Goal: Task Accomplishment & Management: Complete application form

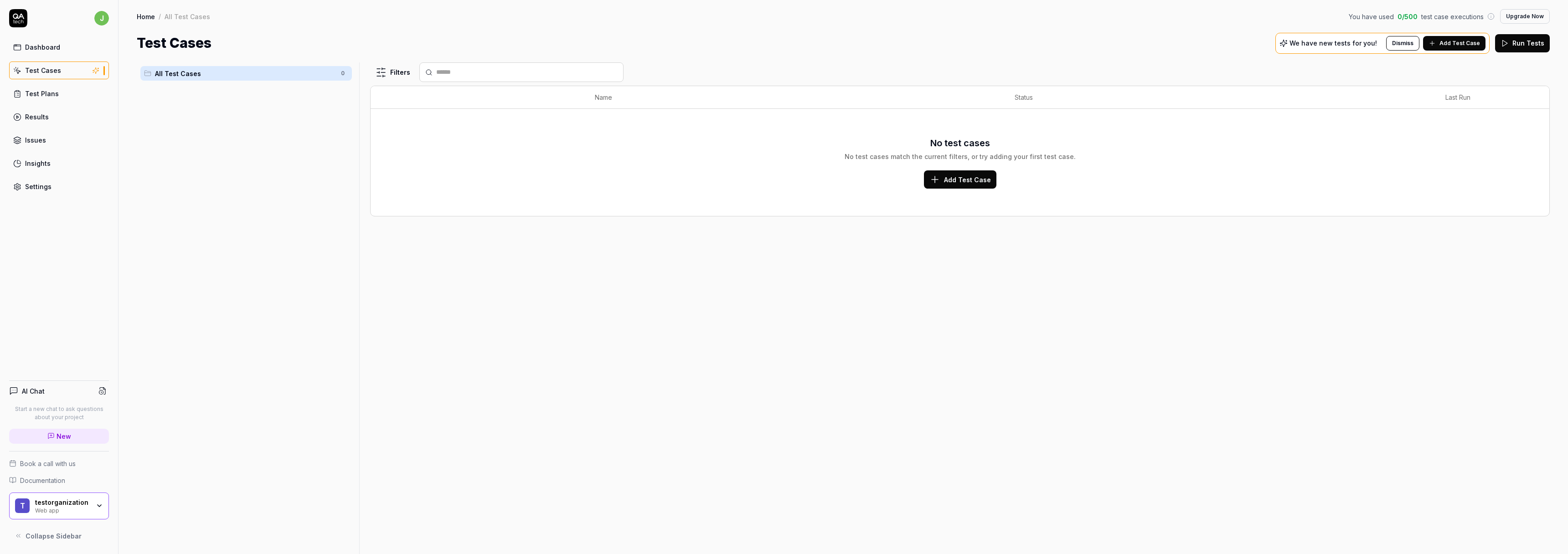
click at [284, 73] on span "All Test Cases" at bounding box center [245, 74] width 180 height 10
click at [338, 72] on html "j Dashboard Test Cases Test Plans Results Issues Insights Settings AI Chat Star…" at bounding box center [784, 277] width 1568 height 554
click at [323, 89] on div "Add Scenario" at bounding box center [310, 91] width 72 height 20
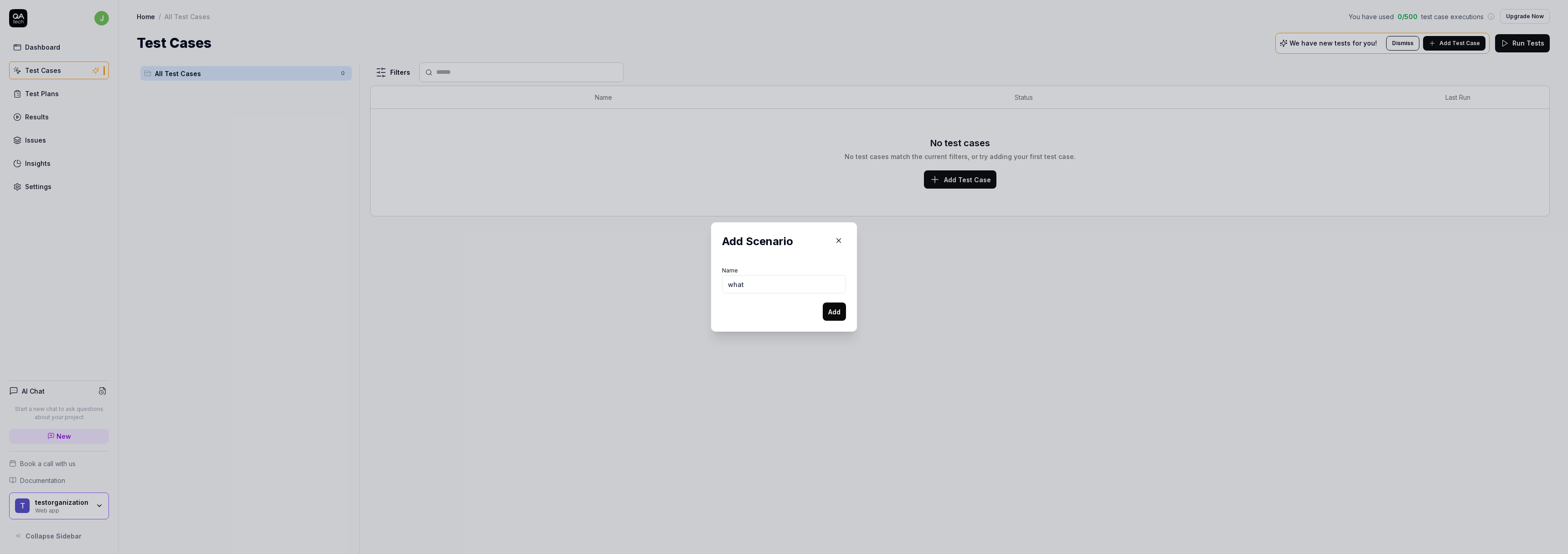
type input "what"
click at [822, 303] on button "Add" at bounding box center [834, 312] width 23 height 18
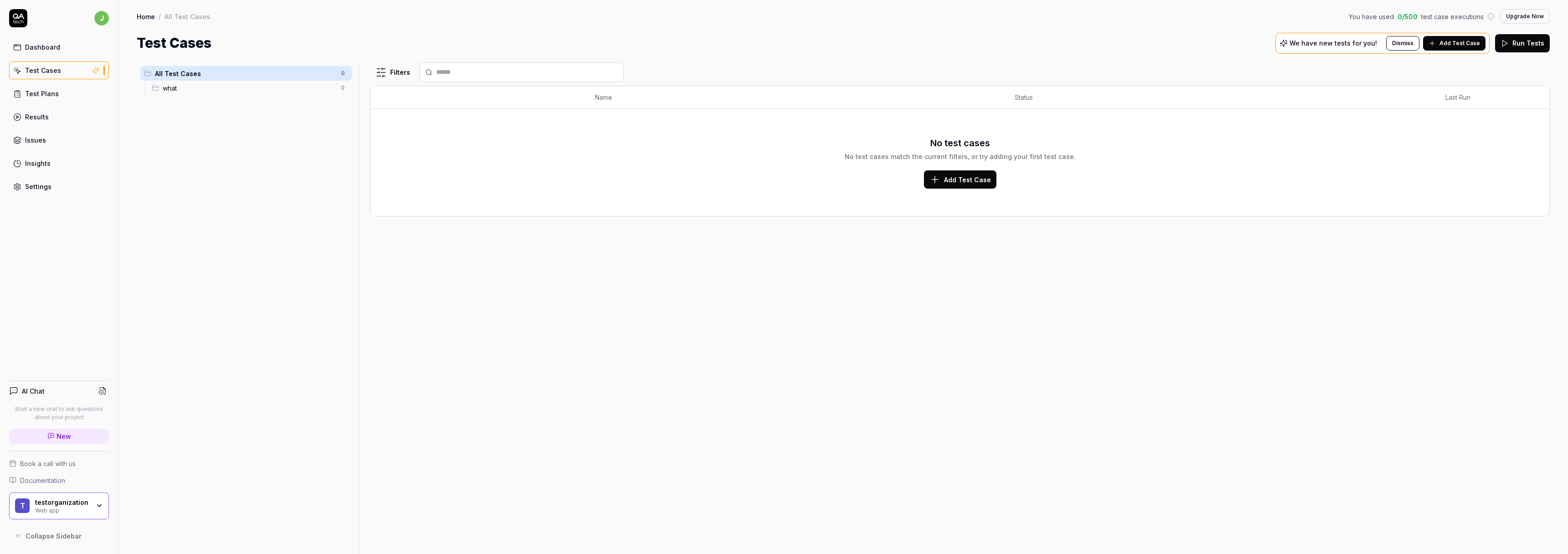
click at [352, 92] on ul "All Test Cases 0 what 0" at bounding box center [246, 81] width 219 height 36
click at [344, 89] on html "j Dashboard Test Cases Test Plans Results Issues Insights Settings AI Chat Star…" at bounding box center [784, 277] width 1568 height 554
click at [320, 127] on div "Add Scenario" at bounding box center [305, 126] width 92 height 20
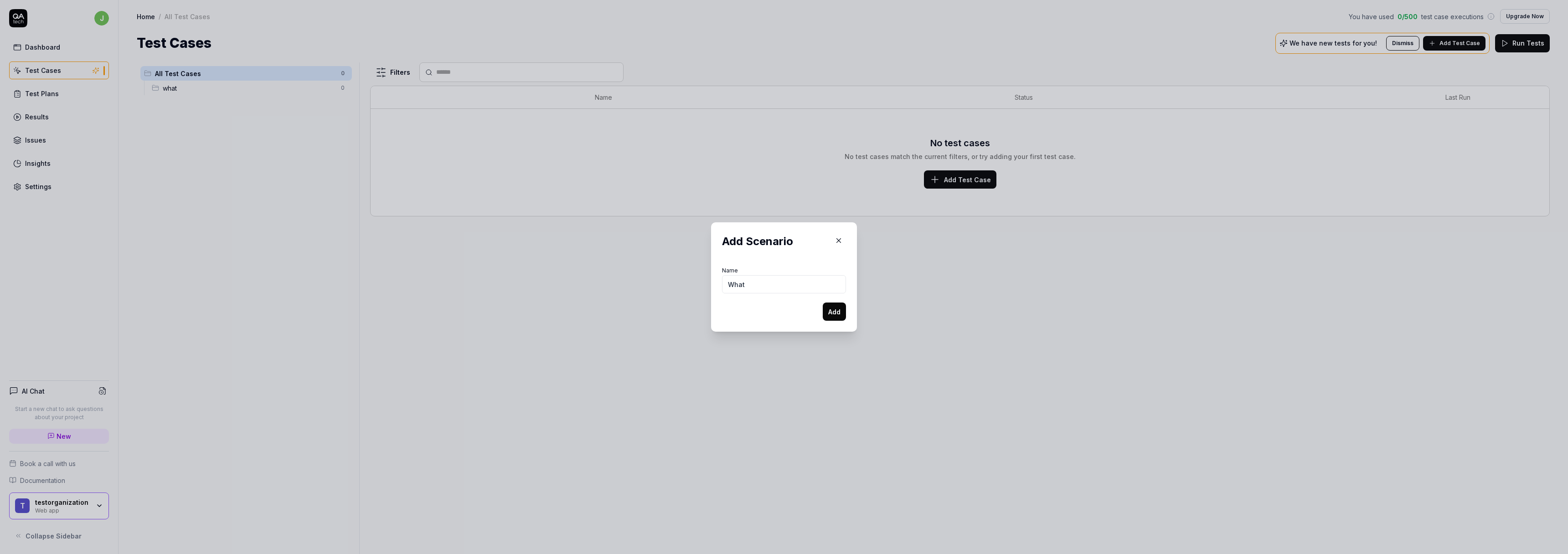
click at [822, 303] on button "Add" at bounding box center [834, 312] width 23 height 18
click at [782, 269] on div "Name What A scenario with this name already exists" at bounding box center [783, 279] width 124 height 39
click at [777, 280] on input "What" at bounding box center [783, 279] width 124 height 18
type input "What123"
click at [831, 306] on button "Add" at bounding box center [834, 312] width 23 height 18
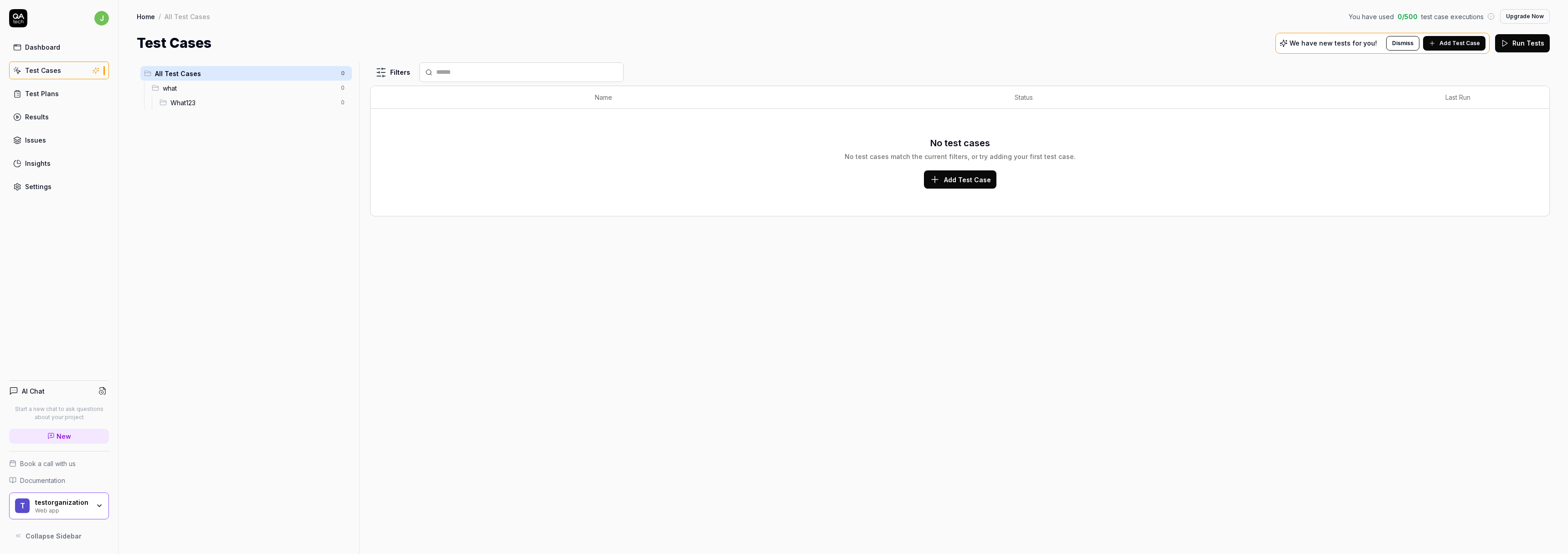
click at [317, 105] on span "What123" at bounding box center [253, 103] width 165 height 10
click at [343, 103] on html "j Dashboard Test Cases Test Plans Results Issues Insights Settings AI Chat Star…" at bounding box center [784, 277] width 1568 height 554
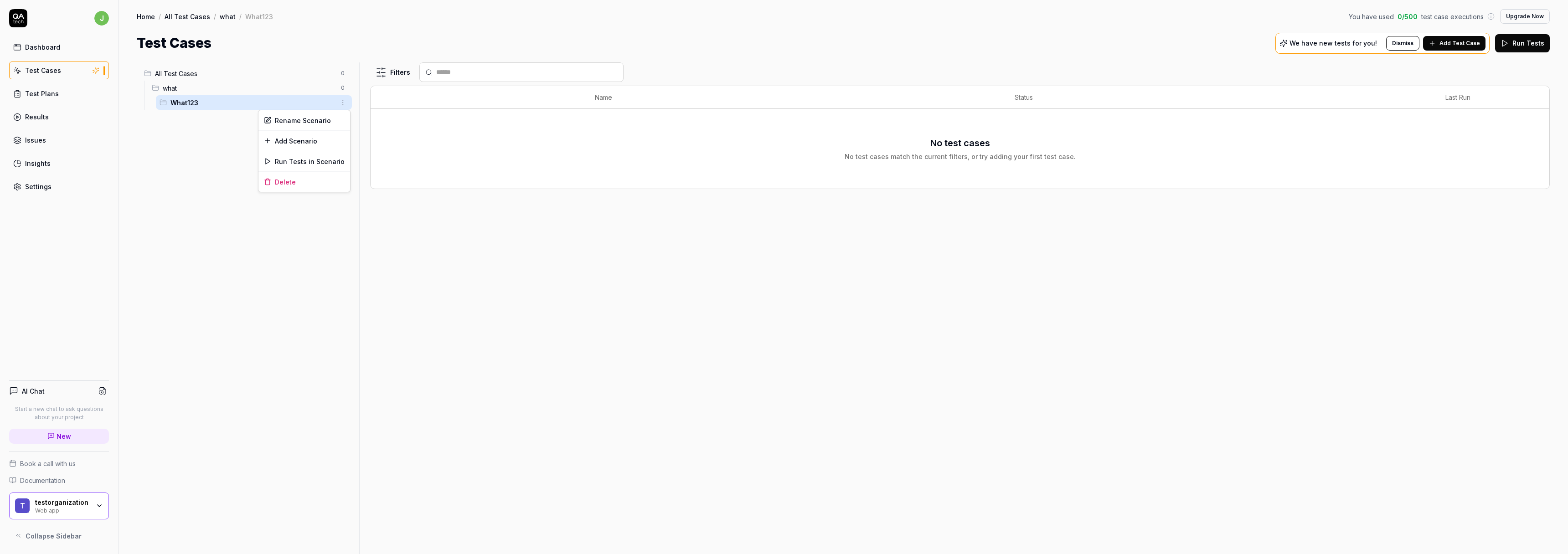
click at [321, 229] on html "j Dashboard Test Cases Test Plans Results Issues Insights Settings AI Chat Star…" at bounding box center [784, 277] width 1568 height 554
click at [1464, 42] on span "Add Test Case" at bounding box center [1460, 43] width 40 height 9
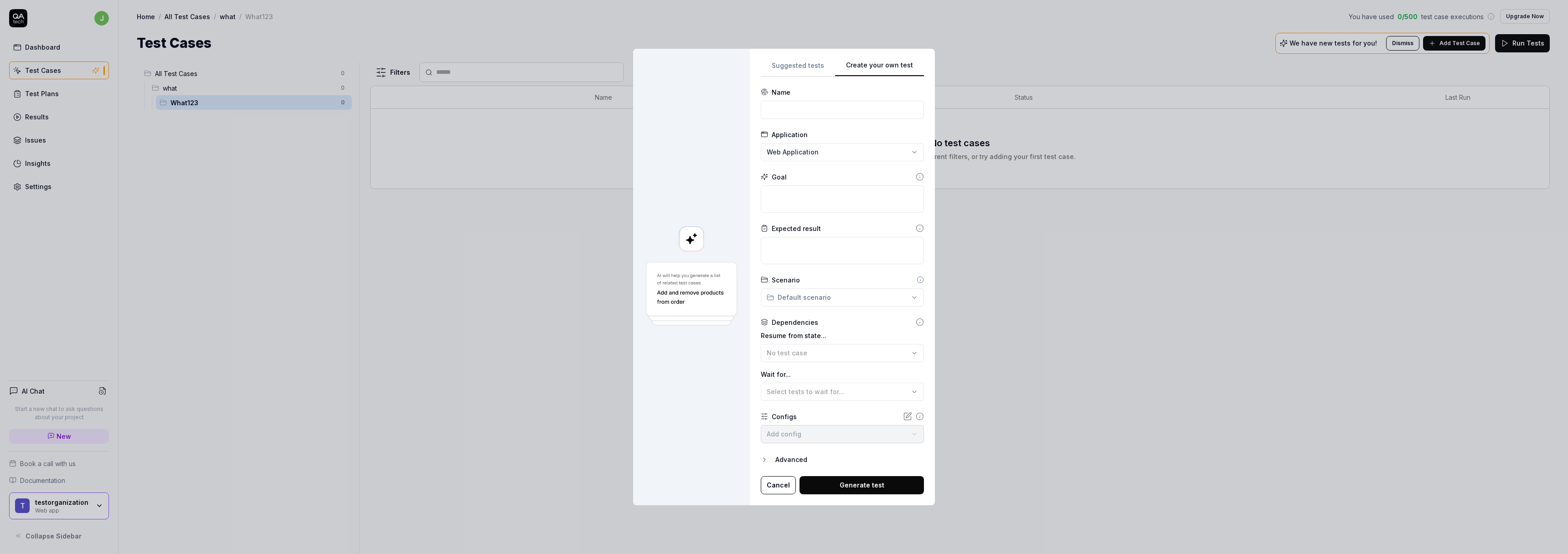
click at [900, 19] on div "Create your own test Suggested tests Create your own test Name Application Web …" at bounding box center [784, 277] width 1568 height 554
click at [792, 58] on div "**********" at bounding box center [842, 277] width 185 height 457
click at [794, 70] on div "**********" at bounding box center [842, 277] width 163 height 435
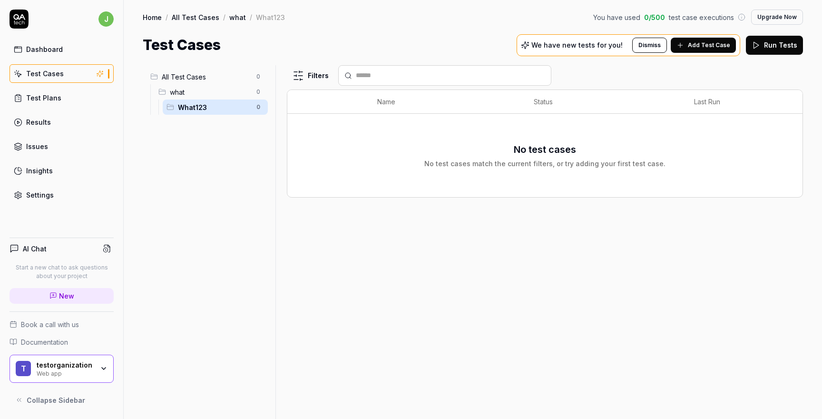
click at [197, 92] on span "what" at bounding box center [210, 92] width 81 height 10
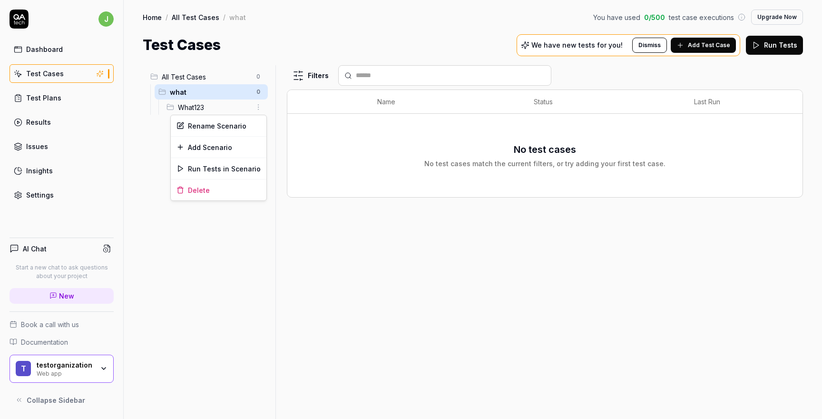
click at [256, 102] on html "j Dashboard Test Cases Test Plans Results Issues Insights Settings AI Chat Star…" at bounding box center [411, 209] width 822 height 419
click at [244, 127] on div "Rename Scenario" at bounding box center [219, 125] width 96 height 21
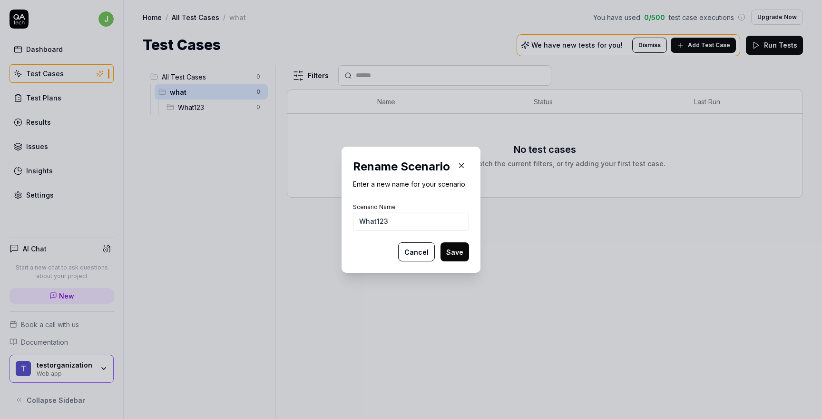
click at [457, 162] on icon "button" at bounding box center [461, 165] width 9 height 9
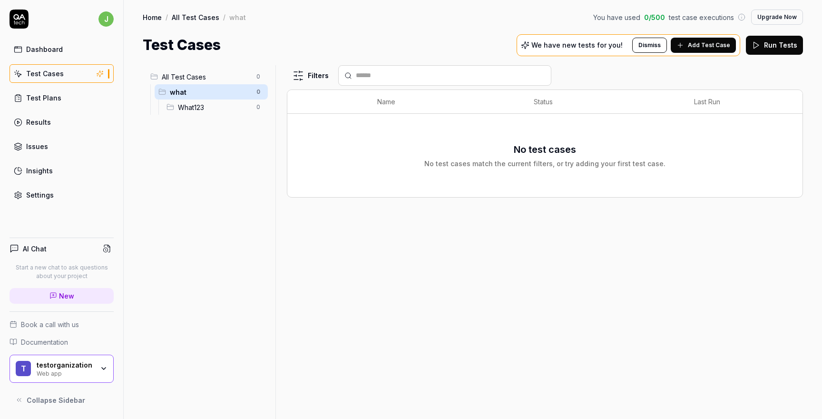
click at [696, 41] on span "Add Test Case" at bounding box center [709, 45] width 42 height 9
click at [690, 44] on button "Add Test Case" at bounding box center [703, 45] width 65 height 15
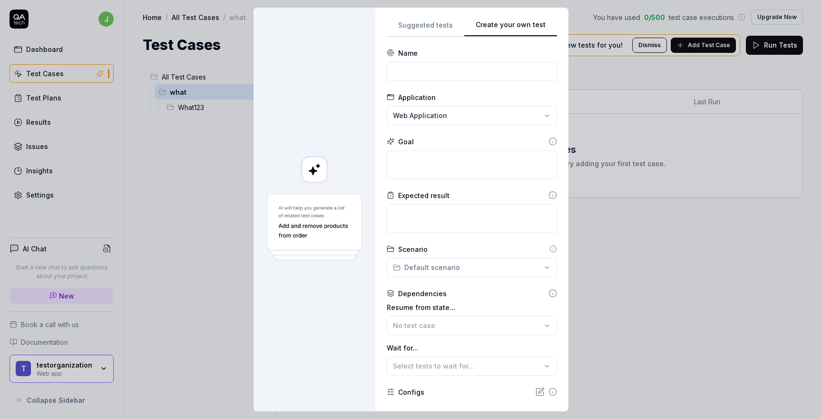
click at [517, 23] on button "Create your own test" at bounding box center [510, 27] width 93 height 17
click at [406, 33] on button "Suggested tests" at bounding box center [426, 27] width 78 height 17
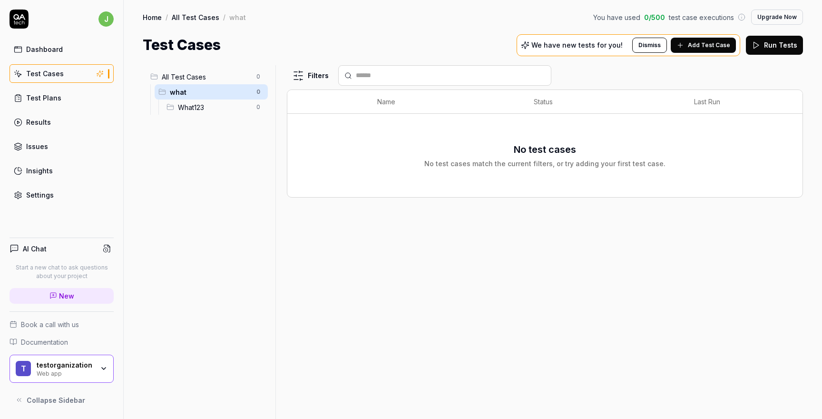
click at [707, 45] on span "Add Test Case" at bounding box center [709, 45] width 42 height 9
click at [246, 74] on span "All Test Cases" at bounding box center [206, 77] width 89 height 10
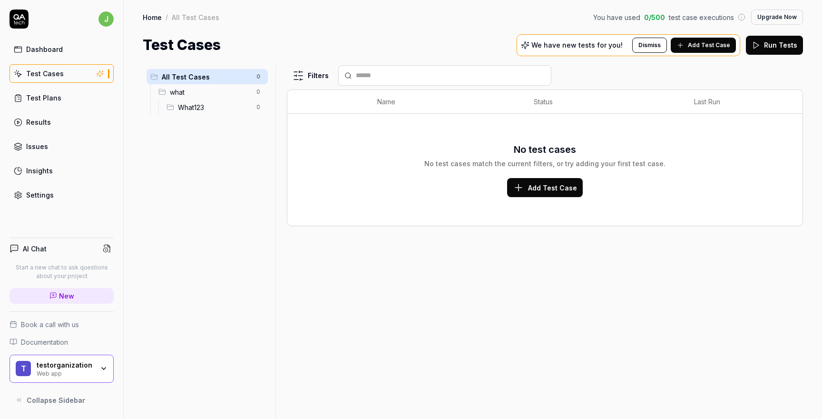
click at [224, 81] on span "All Test Cases" at bounding box center [206, 77] width 89 height 10
click at [209, 93] on span "what" at bounding box center [210, 92] width 81 height 10
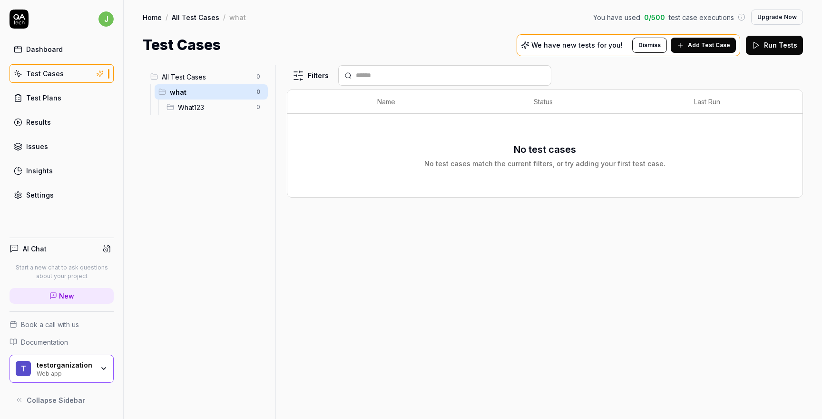
click at [213, 110] on span "What123" at bounding box center [214, 107] width 73 height 10
click at [209, 78] on span "All Test Cases" at bounding box center [206, 77] width 89 height 10
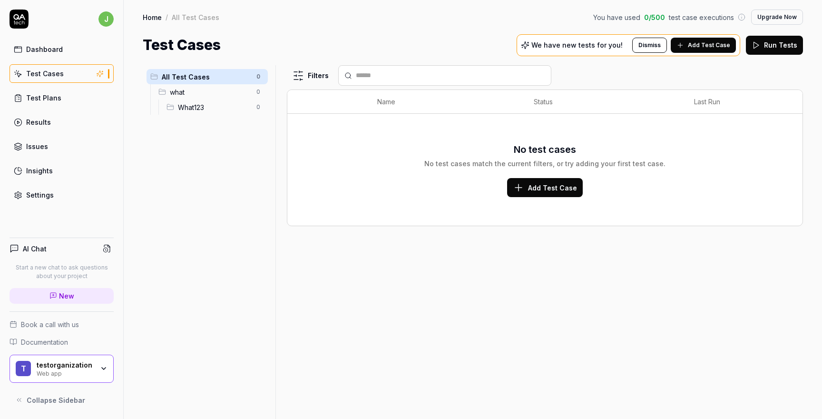
click at [210, 94] on span "what" at bounding box center [210, 92] width 81 height 10
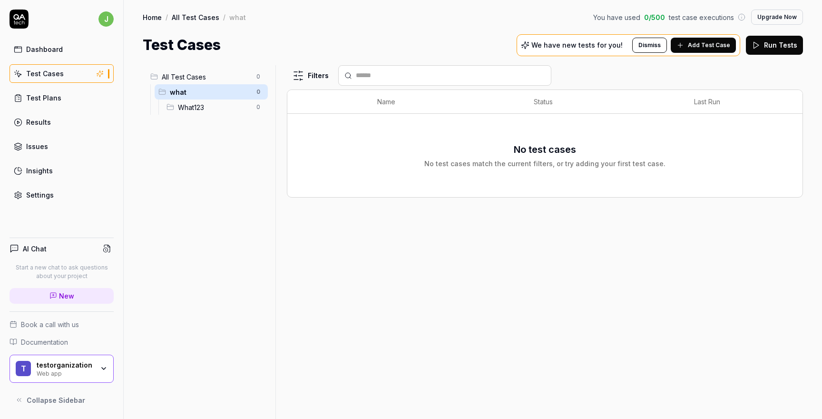
click at [214, 78] on span "All Test Cases" at bounding box center [206, 77] width 89 height 10
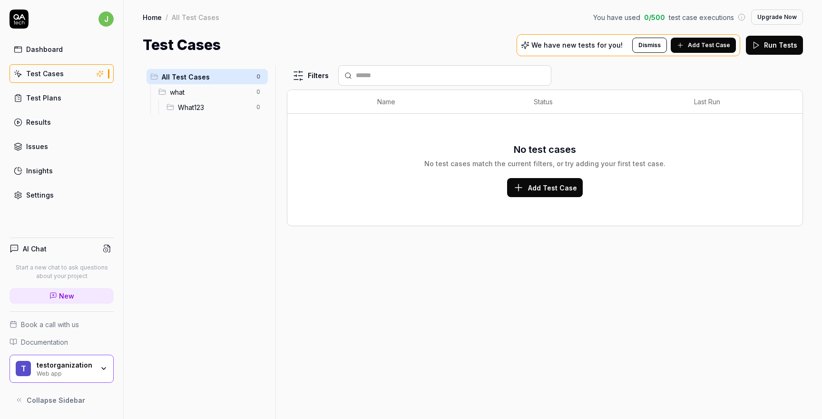
click at [203, 93] on span "what" at bounding box center [210, 92] width 81 height 10
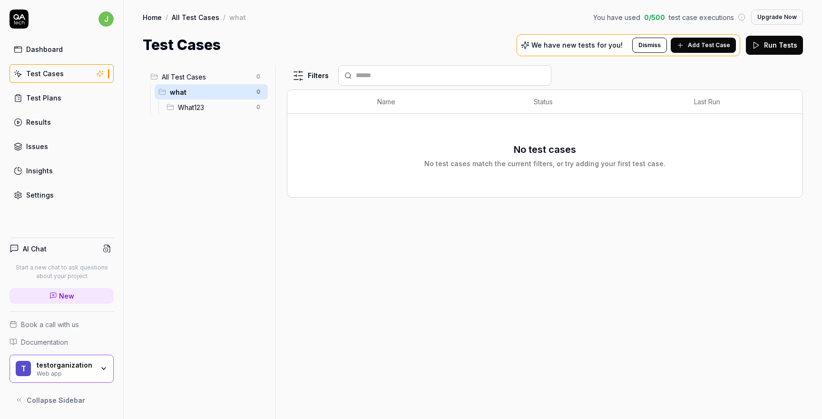
click at [204, 106] on span "What123" at bounding box center [214, 107] width 73 height 10
click at [204, 94] on span "what" at bounding box center [210, 92] width 81 height 10
click at [201, 71] on div "All Test Cases 0" at bounding box center [206, 76] width 121 height 15
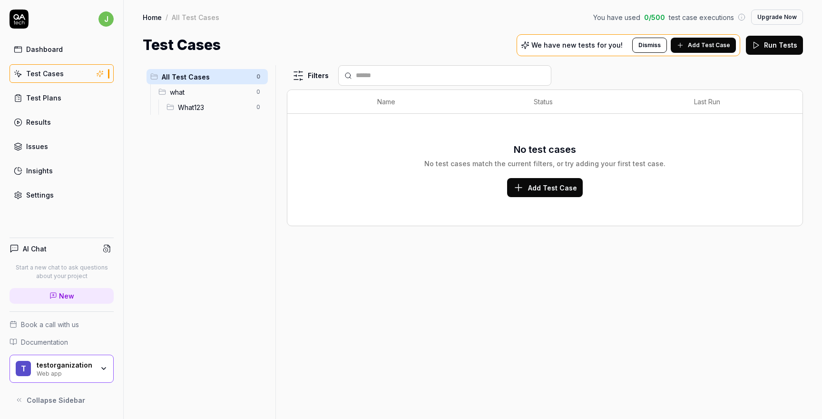
click at [195, 95] on span "what" at bounding box center [210, 92] width 81 height 10
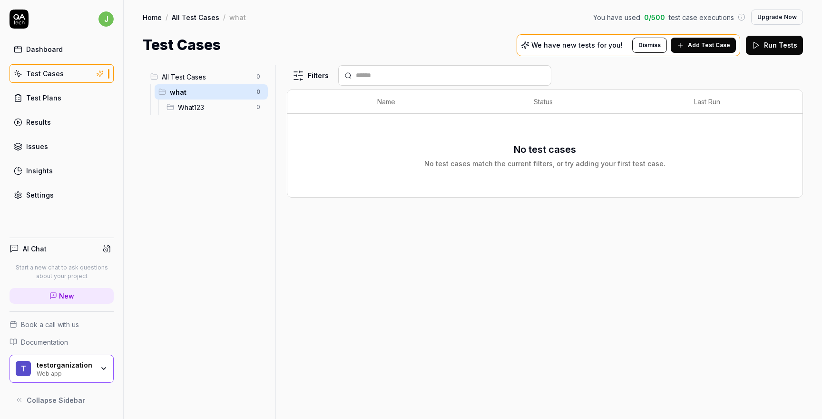
click at [193, 112] on div "What123 0" at bounding box center [215, 106] width 105 height 15
click at [194, 97] on div "what 0" at bounding box center [211, 91] width 113 height 15
click at [192, 78] on span "All Test Cases" at bounding box center [206, 77] width 89 height 10
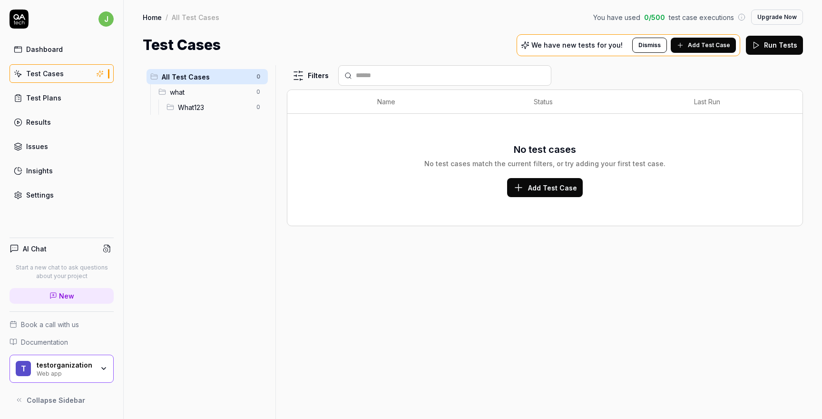
click at [199, 94] on span "what" at bounding box center [210, 92] width 81 height 10
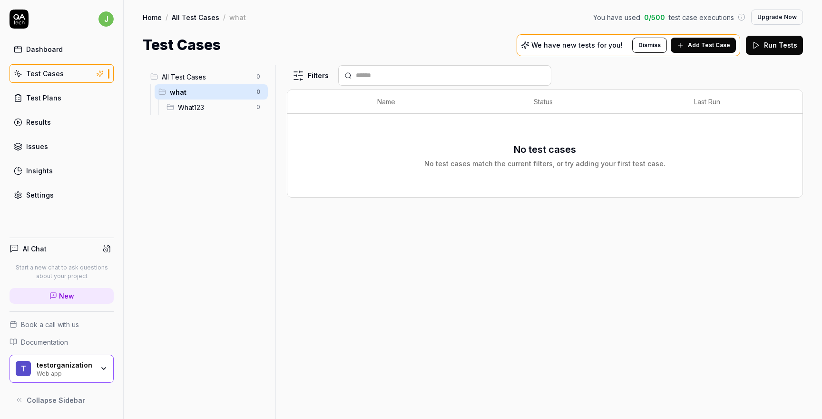
click at [197, 106] on span "What123" at bounding box center [214, 107] width 73 height 10
click at [197, 94] on span "what" at bounding box center [210, 92] width 81 height 10
click at [197, 79] on span "All Test Cases" at bounding box center [206, 77] width 89 height 10
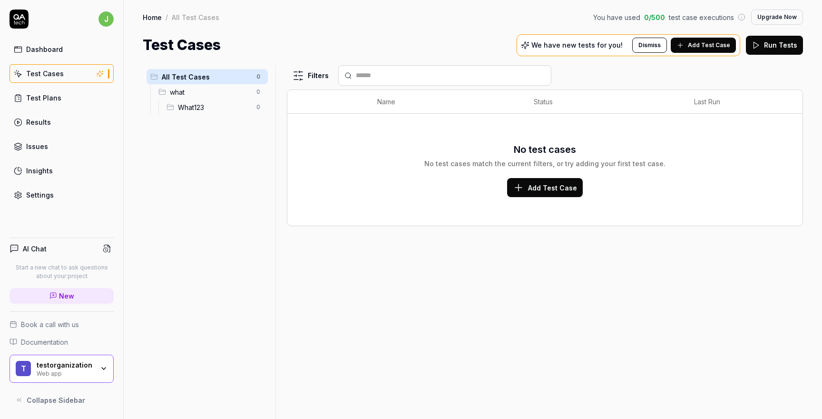
click at [197, 94] on span "what" at bounding box center [210, 92] width 81 height 10
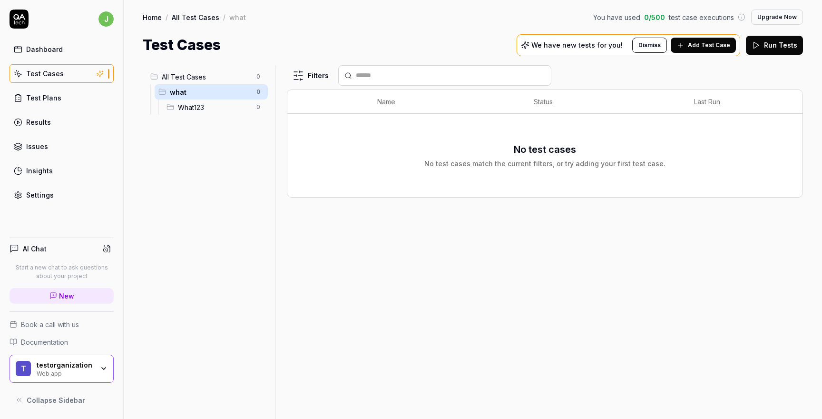
click at [195, 104] on span "What123" at bounding box center [214, 107] width 73 height 10
click at [710, 44] on span "Add Test Case" at bounding box center [709, 45] width 42 height 9
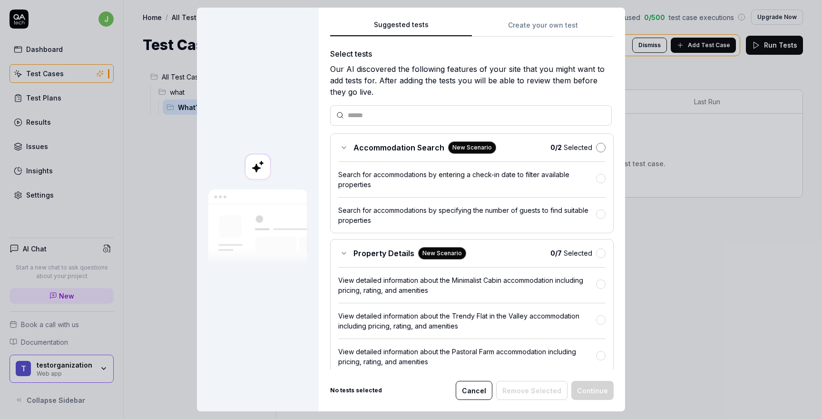
click at [596, 147] on button "button" at bounding box center [601, 148] width 10 height 10
click at [577, 387] on button "Continue" at bounding box center [592, 389] width 42 height 19
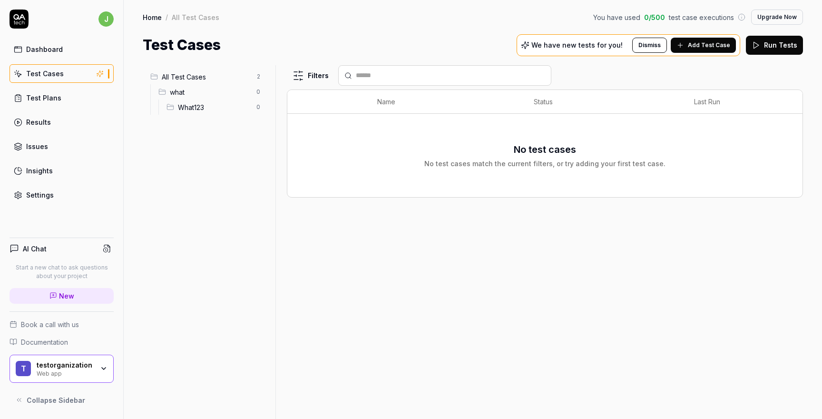
click at [236, 72] on span "All Test Cases" at bounding box center [206, 77] width 89 height 10
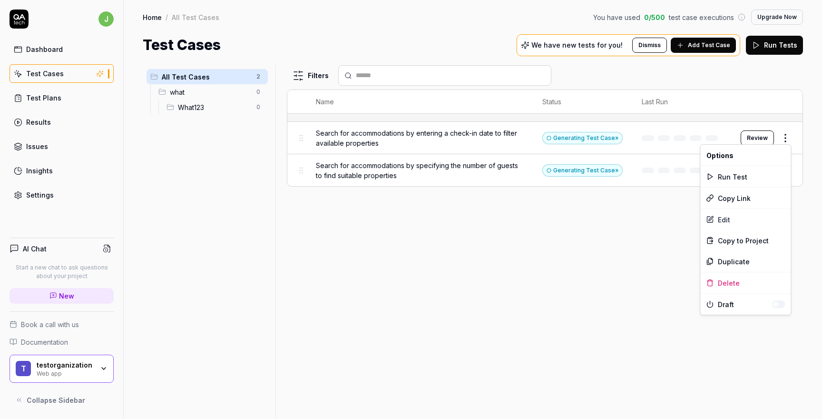
click at [784, 140] on html "j Dashboard Test Cases Test Plans Results Issues Insights Settings AI Chat Star…" at bounding box center [411, 209] width 822 height 419
click at [589, 252] on html "j Dashboard Test Cases Test Plans Results Issues Insights Settings AI Chat Star…" at bounding box center [411, 209] width 822 height 419
